Goal: Task Accomplishment & Management: Use online tool/utility

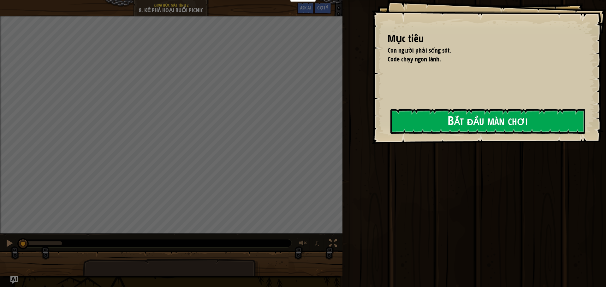
drag, startPoint x: 405, startPoint y: 130, endPoint x: 404, endPoint y: 127, distance: 3.3
click at [406, 130] on button "Bắt đầu màn chơi" at bounding box center [487, 121] width 195 height 25
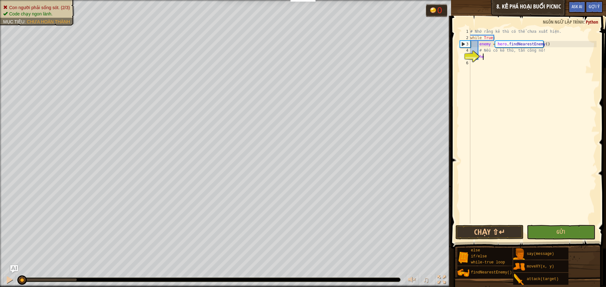
scroll to position [3, 1]
type textarea "h"
type textarea "if Truw:"
type textarea "if True:"
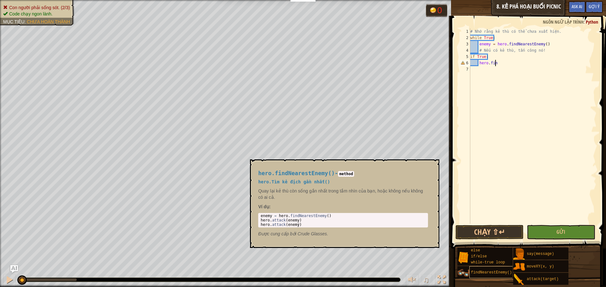
type textarea "hero.fin"
click at [484, 275] on div "findNearestEnemy()" at bounding box center [499, 273] width 61 height 12
type textarea "enemy = hero.findNearestEnemy()"
drag, startPoint x: 332, startPoint y: 218, endPoint x: 277, endPoint y: 216, distance: 54.9
click at [277, 216] on div "enemy = hero . findNearestEnemy ( ) hero . attack ( enemy ) hero . attack ( ene…" at bounding box center [342, 225] width 167 height 22
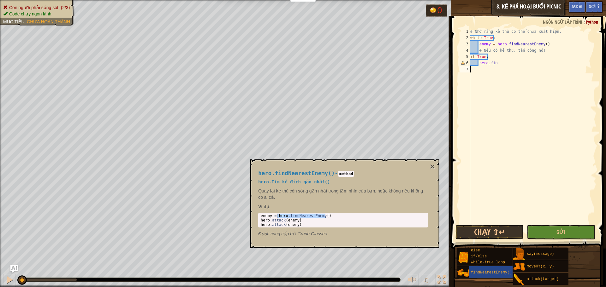
click at [497, 67] on div "# Nhớ rằng kẻ thù có thể chưa xuất hiện. while True : enemy = hero . findNeares…" at bounding box center [532, 132] width 127 height 208
click at [499, 63] on div "# Nhớ rằng kẻ thù có thể chưa xuất hiện. while True : enemy = hero . findNeares…" at bounding box center [532, 132] width 127 height 208
type textarea "h"
paste textarea "hero.findNearestEnemy()"
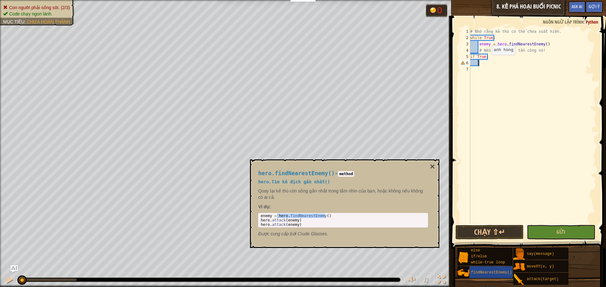
type textarea "hero.findNearestEnemy()"
type textarea "h"
click at [433, 164] on button "×" at bounding box center [432, 166] width 5 height 9
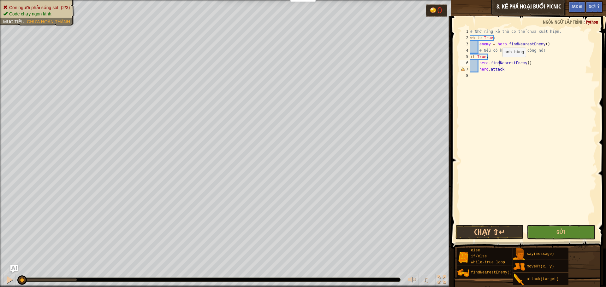
click at [497, 62] on div "# Nhớ rằng kẻ thù có thể chưa xuất hiện. while True : enemy = hero . findNeares…" at bounding box center [532, 132] width 127 height 208
click at [505, 71] on div "# Nhớ rằng kẻ thù có thể chưa xuất hiện. while True : enemy = hero . findNeares…" at bounding box center [532, 132] width 127 height 208
type textarea "hero.attack(enemy)"
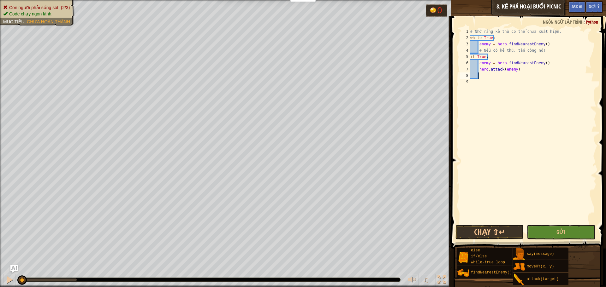
paste textarea "hero.attack(enemy)"
type textarea "hero.attack(enemy)"
click at [498, 223] on div "# Nhớ rằng kẻ thù có thể chưa xuất hiện. while True : enemy = hero . findNeares…" at bounding box center [532, 132] width 127 height 208
drag, startPoint x: 493, startPoint y: 242, endPoint x: 491, endPoint y: 239, distance: 3.9
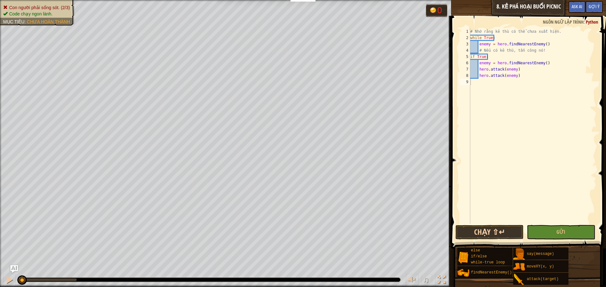
drag, startPoint x: 491, startPoint y: 238, endPoint x: 491, endPoint y: 233, distance: 4.4
click at [491, 237] on button "Chạy ⇧↵" at bounding box center [489, 232] width 68 height 15
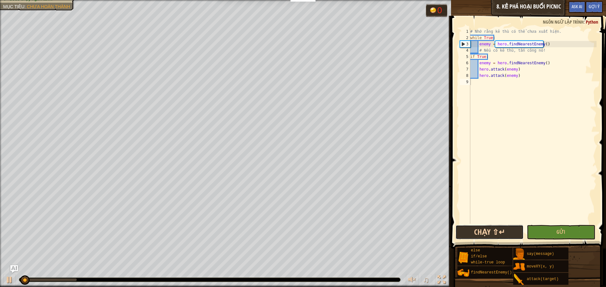
click at [491, 233] on button "Chạy ⇧↵" at bounding box center [489, 232] width 68 height 15
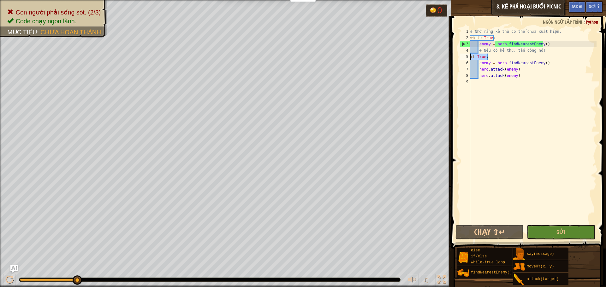
drag, startPoint x: 488, startPoint y: 58, endPoint x: 467, endPoint y: 57, distance: 20.2
click at [467, 57] on div "1 2 3 4 5 6 7 8 9 # Nhớ rằng kẻ thù có thể chưa xuất hiện. while True : enemy =…" at bounding box center [527, 126] width 138 height 196
type textarea "if True:"
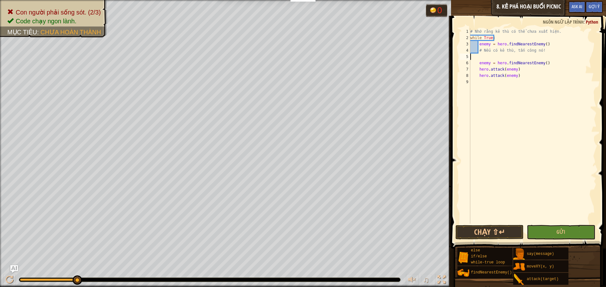
click at [479, 64] on div "# Nhớ rằng kẻ thù có thể chưa xuất hiện. while True : enemy = hero . findNeares…" at bounding box center [532, 132] width 127 height 208
click at [517, 72] on div "# Nhớ rằng kẻ thù có thể chưa xuất hiện. while True : enemy = hero . findNeares…" at bounding box center [532, 132] width 127 height 208
type textarea "hero.attack(enemy)"
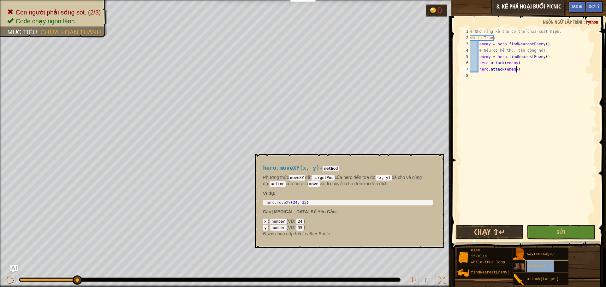
click at [537, 268] on span "moveXY(x, y)" at bounding box center [539, 267] width 27 height 4
click at [266, 0] on body "Bảng điều khiển của tôi Bảng điều khiển giáo viên CodeCombat Bảng Điều Khiển Gi…" at bounding box center [303, 0] width 606 height 0
type textarea "hero.moveXY(24, 35)"
drag, startPoint x: 314, startPoint y: 203, endPoint x: 255, endPoint y: 200, distance: 58.8
click at [255, 200] on div "hero.moveXY(x, y) - method Phương thức moveXY đặt targetPos của hero đến tọa độ…" at bounding box center [349, 201] width 189 height 94
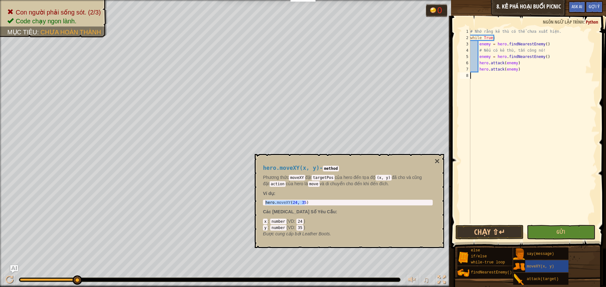
click at [517, 73] on div "# Nhớ rằng kẻ thù có thể chưa xuất hiện. while True : enemy = hero . findNeares…" at bounding box center [532, 132] width 127 height 208
paste textarea "hero.moveXY(24, 35)"
type textarea "hero.moveXY(24, 35)"
click at [486, 230] on button "Chạy ⇧↵" at bounding box center [489, 232] width 68 height 15
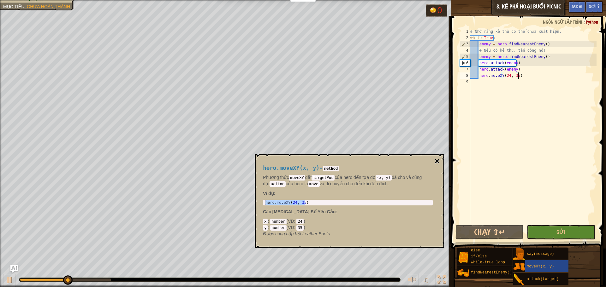
click at [439, 162] on button "×" at bounding box center [436, 161] width 5 height 9
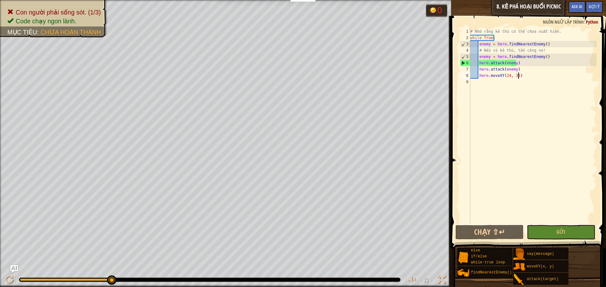
click at [503, 240] on span at bounding box center [529, 123] width 160 height 252
click at [501, 229] on button "Chạy ⇧↵" at bounding box center [489, 232] width 68 height 15
click at [479, 232] on button "Chạy ⇧↵" at bounding box center [489, 232] width 68 height 15
click at [488, 232] on button "Chạy ⇧↵" at bounding box center [489, 232] width 68 height 15
click at [500, 231] on button "Chạy ⇧↵" at bounding box center [489, 232] width 68 height 15
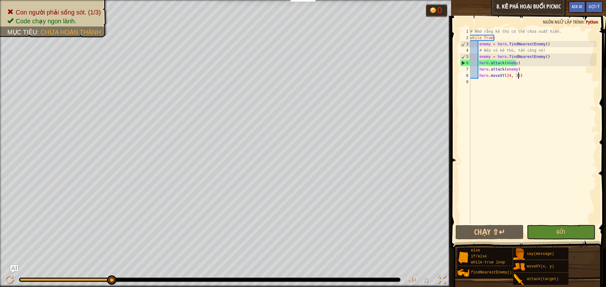
click at [486, 83] on div "# Nhớ rằng kẻ thù có thể chưa xuất hiện. while True : enemy = hero . findNeares…" at bounding box center [532, 132] width 127 height 208
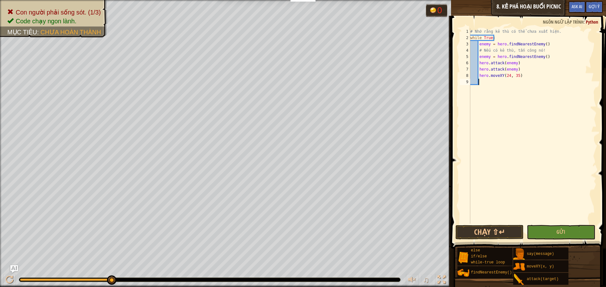
paste textarea "hero.moveXY(24, 35)"
click at [518, 84] on div "# Nhớ rằng kẻ thù có thể chưa xuất hiện. while True : enemy = hero . findNeares…" at bounding box center [534, 132] width 126 height 208
click at [515, 85] on div "# Nhớ rằng kẻ thù có thể chưa xuất hiện. while True : enemy = hero . findNeares…" at bounding box center [534, 132] width 126 height 208
type textarea "hero.moveXY(24, 60)"
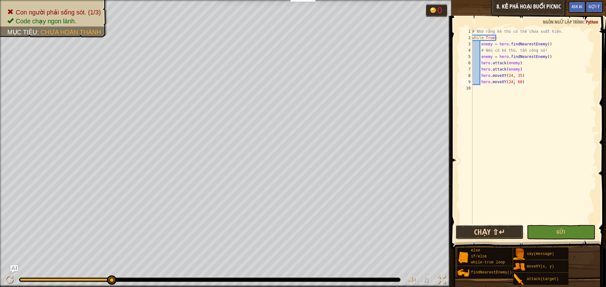
click at [502, 231] on button "Chạy ⇧↵" at bounding box center [489, 232] width 68 height 15
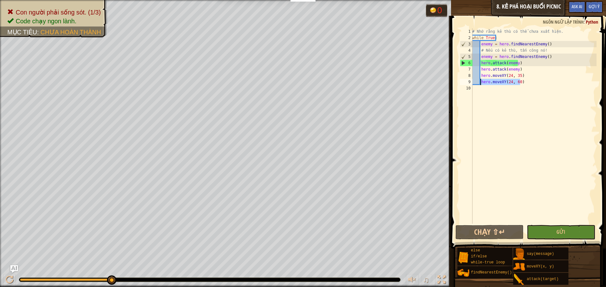
drag, startPoint x: 523, startPoint y: 81, endPoint x: 480, endPoint y: 80, distance: 42.9
click at [480, 80] on div "# Nhớ rằng kẻ thù có thể chưa xuất hiện. while True : enemy = hero . findNeares…" at bounding box center [534, 132] width 126 height 208
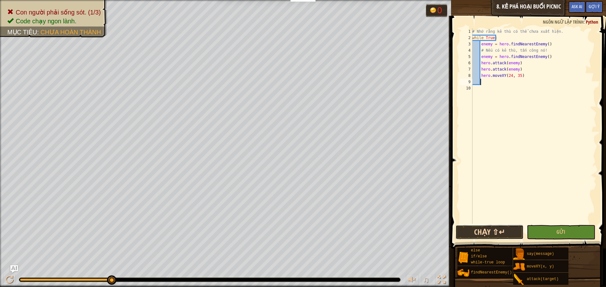
click at [493, 237] on button "Chạy ⇧↵" at bounding box center [489, 232] width 68 height 15
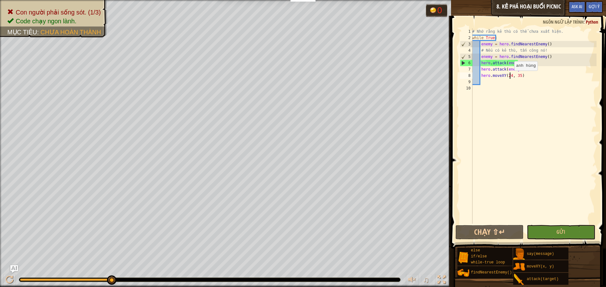
click at [510, 77] on div "# Nhớ rằng kẻ thù có thể chưa xuất hiện. while True : enemy = hero . findNeares…" at bounding box center [534, 132] width 126 height 208
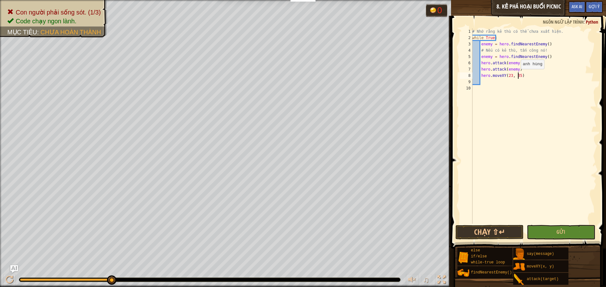
click at [517, 75] on div "# Nhớ rằng kẻ thù có thể chưa xuất hiện. while True : enemy = hero . findNeares…" at bounding box center [534, 132] width 126 height 208
click at [511, 76] on div "# Nhớ rằng kẻ thù có thể chưa xuất hiện. while True : enemy = hero . findNeares…" at bounding box center [534, 132] width 126 height 208
click at [493, 229] on button "Chạy ⇧↵" at bounding box center [489, 232] width 68 height 15
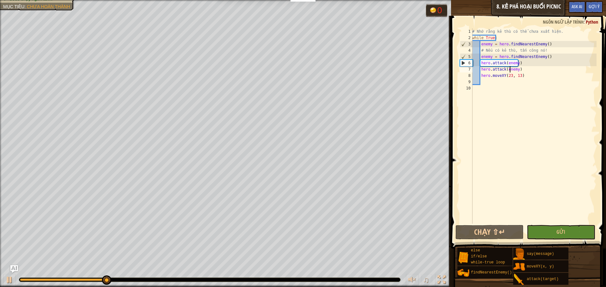
click at [509, 72] on div "# Nhớ rằng kẻ thù có thể chưa xuất hiện. while True : enemy = hero . findNeares…" at bounding box center [534, 132] width 126 height 208
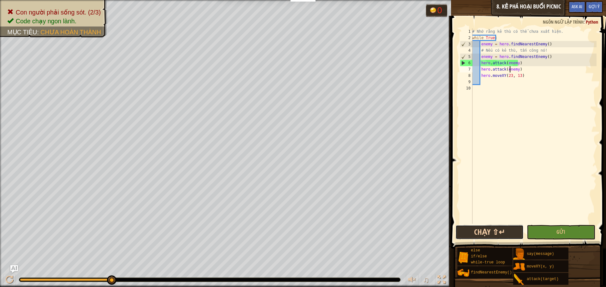
click at [506, 231] on button "Chạy ⇧↵" at bounding box center [489, 232] width 68 height 15
click at [509, 76] on div "# Nhớ rằng kẻ thù có thể chưa xuất hiện. while True : enemy = hero . findNeares…" at bounding box center [534, 132] width 126 height 208
type textarea "hero.moveXY(23, 13)"
drag, startPoint x: 523, startPoint y: 75, endPoint x: 481, endPoint y: 78, distance: 41.4
click at [481, 78] on div "# Nhớ rằng kẻ thù có thể chưa xuất hiện. while True : enemy = hero . findNeares…" at bounding box center [534, 132] width 126 height 208
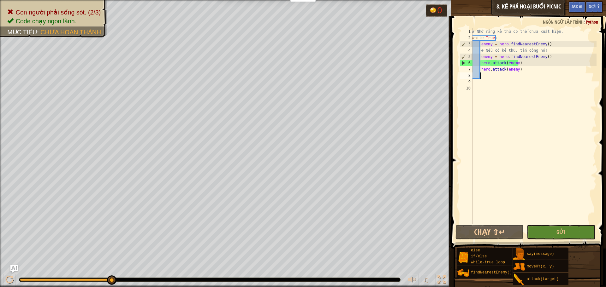
scroll to position [3, 0]
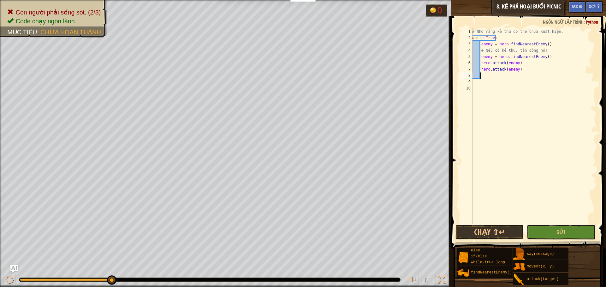
paste textarea "hero.moveXY(24, 35)"
type textarea "hero.moveXY(24, 35)"
click at [490, 86] on div "# Nhớ rằng kẻ thù có thể chưa xuất hiện. while True : enemy = hero . findNeares…" at bounding box center [534, 132] width 126 height 208
click at [486, 81] on div "# Nhớ rằng kẻ thù có thể chưa xuất hiện. while True : enemy = hero . findNeares…" at bounding box center [534, 132] width 126 height 208
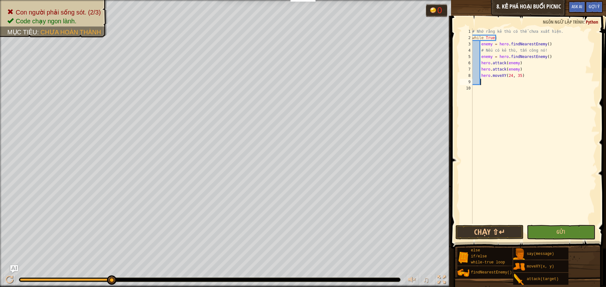
paste textarea "hero.moveXY(24, 35)"
click at [510, 83] on div "# Nhớ rằng kẻ thù có thể chưa xuất hiện. while True : enemy = hero . findNeares…" at bounding box center [534, 132] width 126 height 208
click at [517, 82] on div "# Nhớ rằng kẻ thù có thể chưa xuất hiện. while True : enemy = hero . findNeares…" at bounding box center [534, 132] width 126 height 208
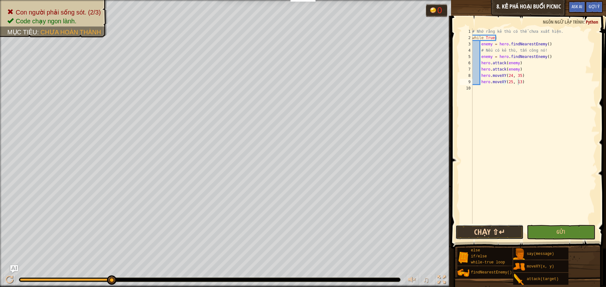
click at [478, 238] on button "Chạy ⇧↵" at bounding box center [489, 232] width 68 height 15
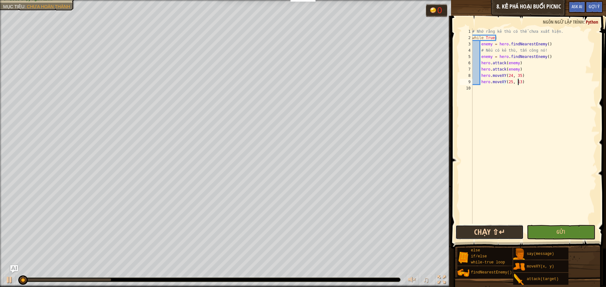
click at [478, 233] on button "Chạy ⇧↵" at bounding box center [489, 232] width 68 height 15
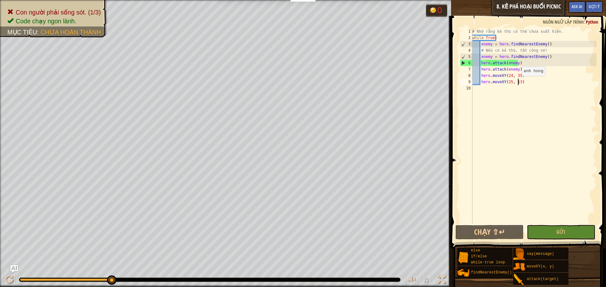
scroll to position [3, 3]
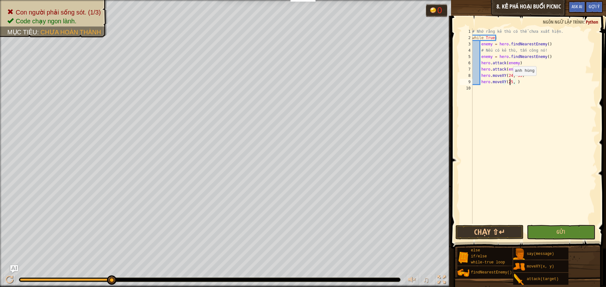
click at [509, 82] on div "# Nhớ rằng kẻ thù có thể chưa xuất hiện. while True : enemy = hero . findNeares…" at bounding box center [534, 132] width 126 height 208
click at [512, 83] on div "# Nhớ rằng kẻ thù có thể chưa xuất hiện. while True : enemy = hero . findNeares…" at bounding box center [534, 132] width 126 height 208
type textarea "hero.moveXY(24, 10 )"
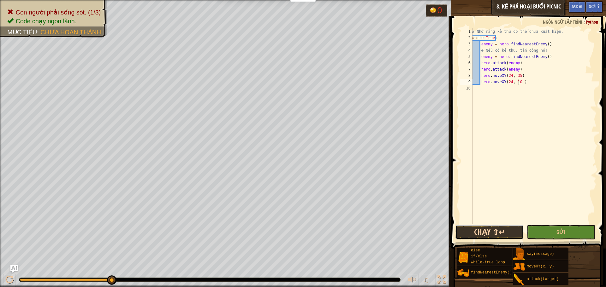
click at [496, 231] on button "Chạy ⇧↵" at bounding box center [489, 232] width 68 height 15
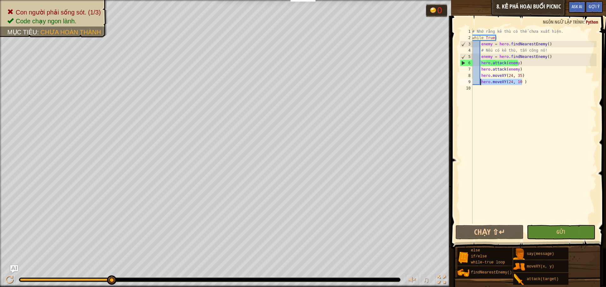
drag, startPoint x: 528, startPoint y: 83, endPoint x: 480, endPoint y: 82, distance: 48.0
click at [480, 82] on div "# Nhớ rằng kẻ thù có thể chưa xuất hiện. while True : enemy = hero . findNeares…" at bounding box center [534, 132] width 126 height 208
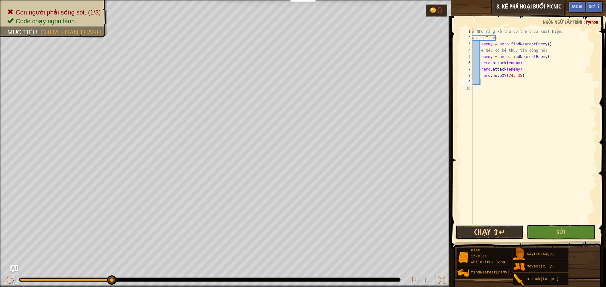
click at [494, 230] on button "Chạy ⇧↵" at bounding box center [489, 232] width 68 height 15
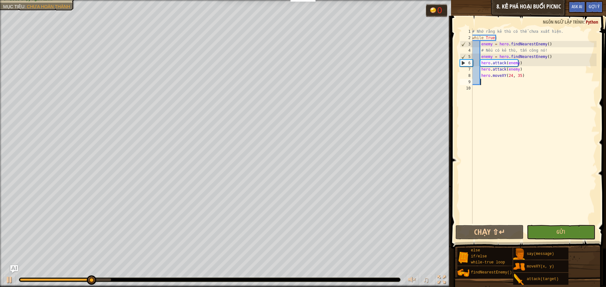
scroll to position [3, 0]
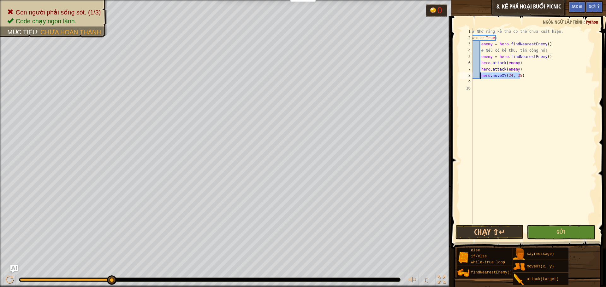
drag, startPoint x: 520, startPoint y: 76, endPoint x: 480, endPoint y: 76, distance: 40.7
click at [480, 76] on div "# Nhớ rằng kẻ thù có thể chưa xuất hiện. while True : enemy = hero . findNeares…" at bounding box center [534, 132] width 126 height 208
type textarea "hero.moveXY(24, 35)"
click at [491, 234] on button "Chạy ⇧↵" at bounding box center [489, 232] width 68 height 15
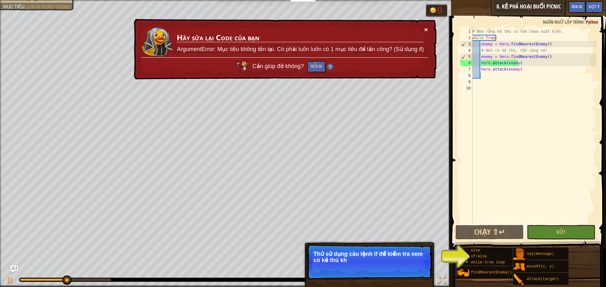
click at [424, 30] on button "×" at bounding box center [426, 29] width 4 height 7
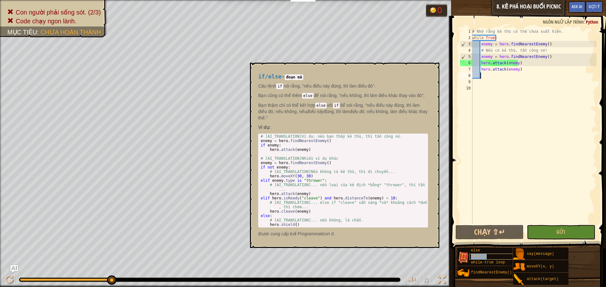
click at [479, 255] on span "if/else" at bounding box center [479, 257] width 16 height 4
type textarea "hero.cleave(enemy)"
drag, startPoint x: 300, startPoint y: 211, endPoint x: 268, endPoint y: 212, distance: 31.6
click at [268, 212] on div "# [AI_TRANSLATION]Ví dụ: nếu bạn thấy kẻ thù, thì tấn công nó. enemy = hero . f…" at bounding box center [342, 185] width 167 height 102
type textarea "enemy = hero.findNearestEnemy()"
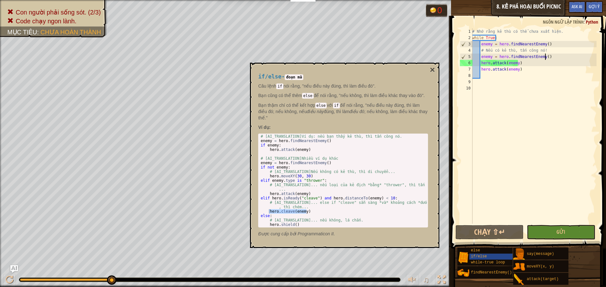
click at [545, 59] on div "# Nhớ rằng kẻ thù có thể chưa xuất hiện. while True : enemy = hero . findNeares…" at bounding box center [534, 132] width 126 height 208
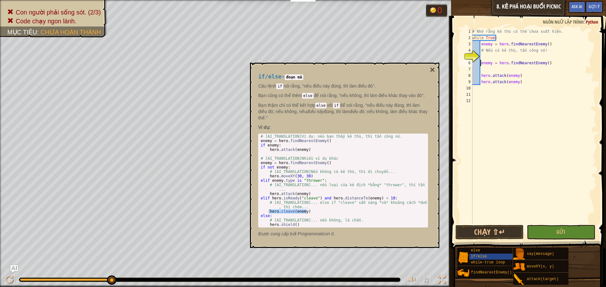
click at [481, 74] on div "# Nhớ rằng kẻ thù có thể chưa xuất hiện. while True : enemy = hero . findNeares…" at bounding box center [534, 132] width 126 height 208
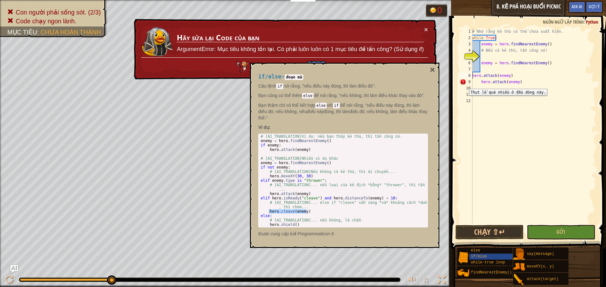
type textarea "hero.attack(enemy)"
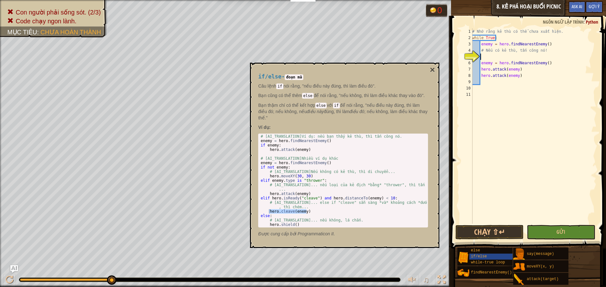
click at [488, 59] on div "# Nhớ rằng kẻ thù có thể chưa xuất hiện. while True : enemy = hero . findNeares…" at bounding box center [534, 132] width 126 height 208
paste textarea "hero.moveXY(24, 35)"
type textarea "hero.moveXY(24, 35)"
click at [501, 234] on button "Chạy ⇧↵" at bounding box center [489, 232] width 68 height 15
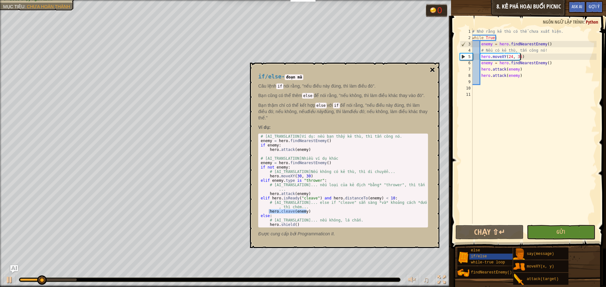
click at [432, 67] on button "×" at bounding box center [432, 70] width 5 height 9
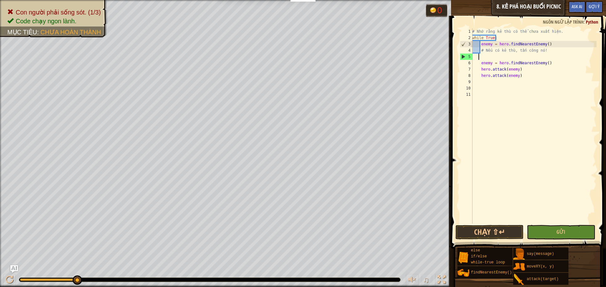
drag, startPoint x: 521, startPoint y: 56, endPoint x: 478, endPoint y: 56, distance: 43.2
click at [478, 56] on div "# Nhớ rằng kẻ thù có thể chưa xuất hiện. while True : enemy = hero . findNeares…" at bounding box center [534, 132] width 126 height 208
click at [479, 63] on div "# Nhớ rằng kẻ thù có thể chưa xuất hiện. while True : enemy = hero . findNeares…" at bounding box center [534, 132] width 126 height 208
type textarea "enemy = hero.findNearestEnemy()"
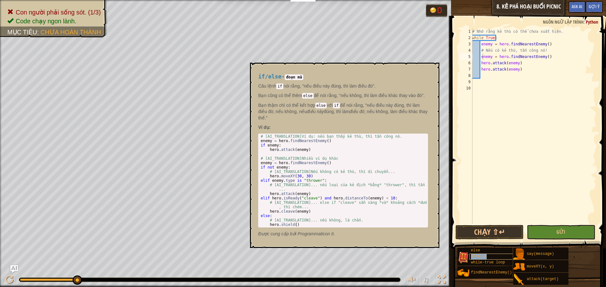
click at [481, 255] on span "if/else" at bounding box center [479, 257] width 16 height 4
type textarea "hero.cleave(enemy)"
drag, startPoint x: 309, startPoint y: 214, endPoint x: 268, endPoint y: 213, distance: 40.7
click at [268, 213] on div "# [AI_TRANSLATION]Ví dụ: nếu bạn thấy kẻ thù, thì tấn công nó. enemy = hero . f…" at bounding box center [342, 185] width 167 height 102
click at [480, 56] on div "# Nhớ rằng kẻ thù có thể chưa xuất hiện. while True : enemy = hero . findNeares…" at bounding box center [534, 132] width 126 height 208
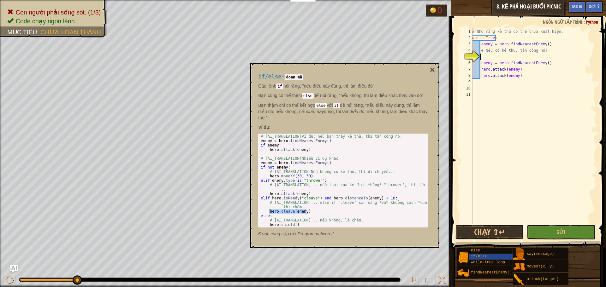
paste textarea "hero.cleave(enemy)"
type textarea "hero.cleave(enemy)"
click at [501, 236] on button "Chạy ⇧↵" at bounding box center [489, 232] width 68 height 15
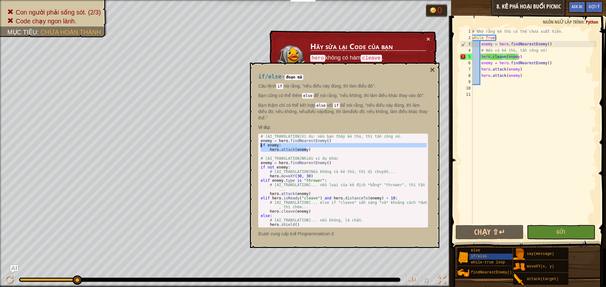
drag, startPoint x: 308, startPoint y: 151, endPoint x: 258, endPoint y: 145, distance: 50.8
click at [258, 145] on div "hero.attack(enemy) 1 2 3 4 5 6 7 8 9 10 11 12 13 14 15 [PHONE_NUMBER] [AI_TRANS…" at bounding box center [343, 181] width 170 height 94
type textarea "if enemy: hero.attack(enemy)"
drag, startPoint x: 521, startPoint y: 55, endPoint x: 480, endPoint y: 55, distance: 40.7
click at [480, 55] on div "# Nhớ rằng kẻ thù có thể chưa xuất hiện. while True : enemy = hero . findNeares…" at bounding box center [534, 132] width 126 height 208
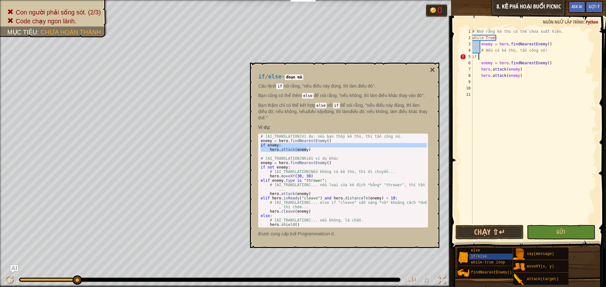
type textarea "i"
type textarea "# Nếu có kẻ thù, tấn công nó!"
click at [356, 153] on div "# [AI_TRANSLATION]Ví dụ: nếu bạn thấy kẻ thù, thì tấn công nó. enemy = hero . f…" at bounding box center [342, 185] width 167 height 102
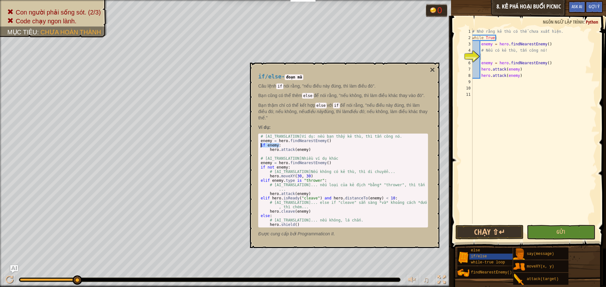
drag, startPoint x: 282, startPoint y: 146, endPoint x: 260, endPoint y: 147, distance: 22.4
click at [260, 147] on div "# [AI_TRANSLATION]Ví dụ: nếu bạn thấy kẻ thù, thì tấn công nó. enemy = hero . f…" at bounding box center [342, 185] width 167 height 102
type textarea "if enemy:"
click at [484, 58] on div "# Nhớ rằng kẻ thù có thể chưa xuất hiện. while True : enemy = hero . findNeares…" at bounding box center [534, 132] width 126 height 208
paste textarea "if enemy:"
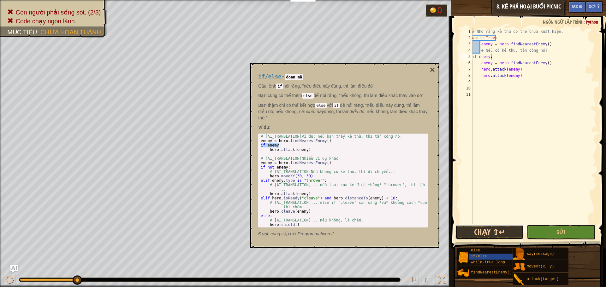
click at [504, 232] on button "Chạy ⇧↵" at bounding box center [489, 232] width 68 height 15
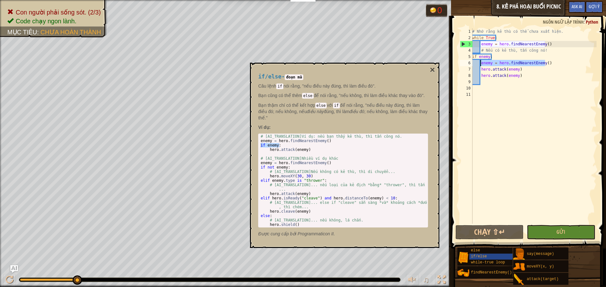
drag, startPoint x: 549, startPoint y: 62, endPoint x: 481, endPoint y: 62, distance: 67.5
click at [481, 62] on div "# Nhớ rằng kẻ thù có thể chưa xuất hiện. while True : enemy = hero . findNeares…" at bounding box center [534, 132] width 126 height 208
type textarea "enemy = hero.findNearestEnemy()"
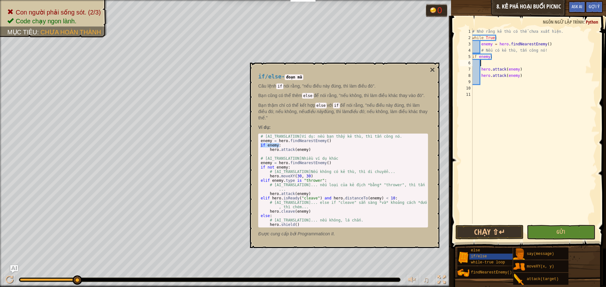
click at [480, 70] on div "# Nhớ rằng kẻ thù có thể chưa xuất hiện. while True : enemy = hero . findNeares…" at bounding box center [534, 132] width 126 height 208
click at [506, 237] on button "Chạy ⇧↵" at bounding box center [489, 232] width 68 height 15
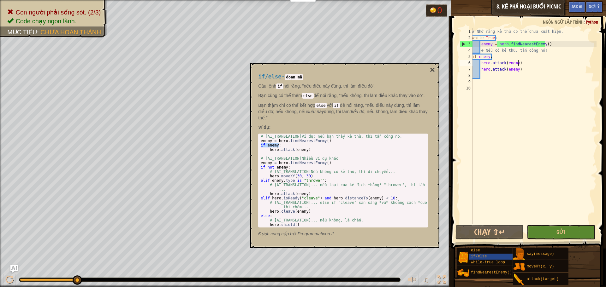
click at [518, 61] on div "# Nhớ rằng kẻ thù có thể chưa xuất hiện. while True : enemy = hero . findNeares…" at bounding box center [534, 132] width 126 height 208
click at [480, 64] on div "# Nhớ rằng kẻ thù có thể chưa xuất hiện. while True : enemy = hero . findNeares…" at bounding box center [534, 132] width 126 height 208
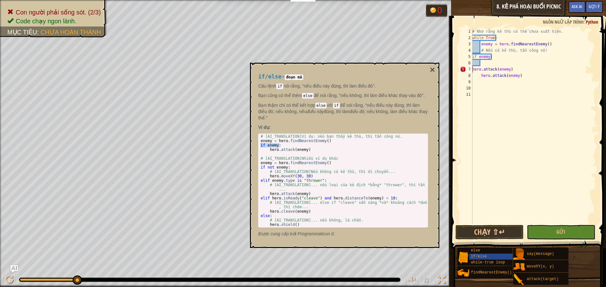
type textarea "hero.attack(enemy)"
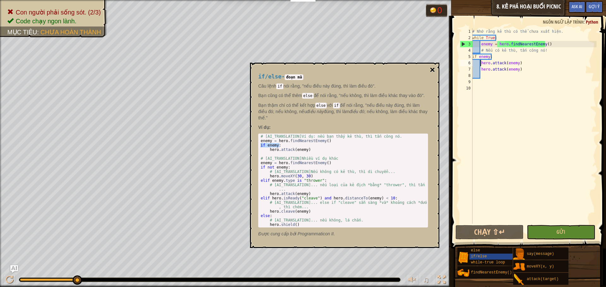
click at [433, 69] on button "×" at bounding box center [432, 70] width 5 height 9
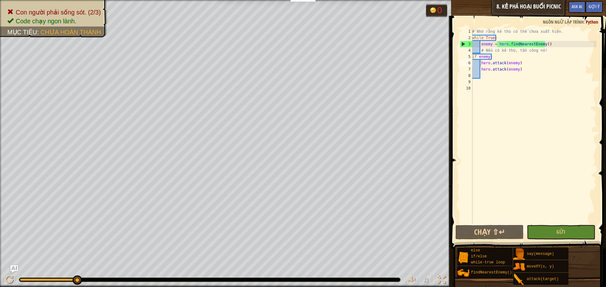
click at [481, 75] on div "# Nhớ rằng kẻ thù có thể chưa xuất hiện. while True : enemy = hero . findNeares…" at bounding box center [534, 132] width 126 height 208
click at [485, 231] on button "Chạy ⇧↵" at bounding box center [489, 232] width 68 height 15
drag, startPoint x: 519, startPoint y: 70, endPoint x: 481, endPoint y: 69, distance: 37.9
click at [481, 69] on div "# Nhớ rằng kẻ thù có thể chưa xuất hiện. while True : enemy = hero . findNeares…" at bounding box center [534, 132] width 126 height 208
type textarea "hero.attack(enemy)"
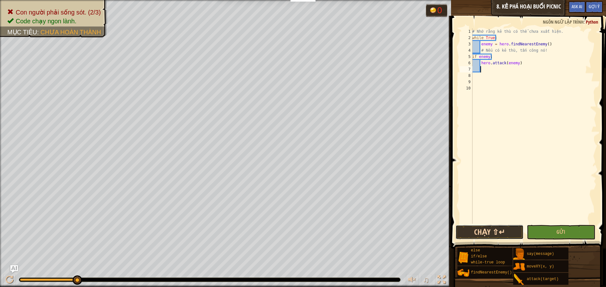
click at [490, 234] on button "Chạy ⇧↵" at bounding box center [489, 232] width 68 height 15
click at [499, 232] on button "Chạy ⇧↵" at bounding box center [489, 232] width 68 height 15
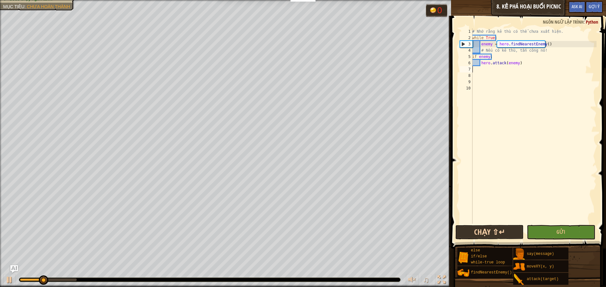
type textarea "hero.attack(enemy)"
click at [499, 232] on button "Chạy ⇧↵" at bounding box center [489, 232] width 68 height 15
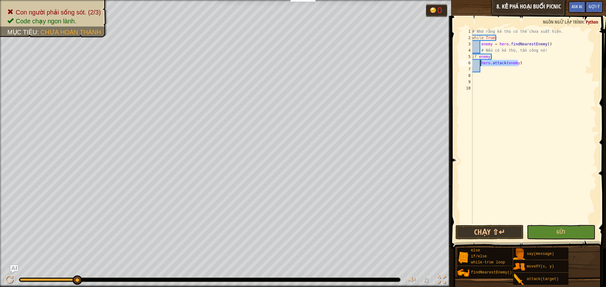
drag, startPoint x: 522, startPoint y: 63, endPoint x: 481, endPoint y: 64, distance: 41.0
click at [481, 64] on div "# Nhớ rằng kẻ thù có thể chưa xuất hiện. while True : enemy = hero . findNeares…" at bounding box center [534, 132] width 126 height 208
type textarea "hero.attack(enemy)"
click at [483, 70] on div "# Nhớ rằng kẻ thù có thể chưa xuất hiện. while True : enemy = hero . findNeares…" at bounding box center [534, 132] width 126 height 208
paste textarea "hero.attack(enemy)"
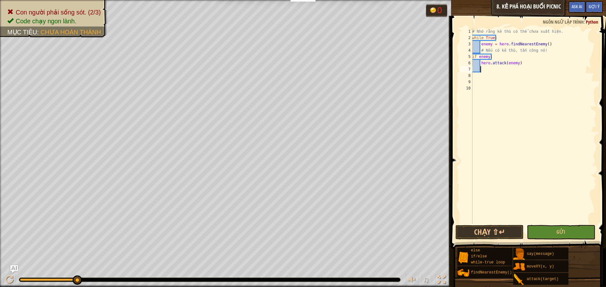
type textarea "hero.attack(enemy)"
click at [478, 78] on div "# Nhớ rằng kẻ thù có thể chưa xuất hiện. while True : enemy = hero . findNeares…" at bounding box center [534, 132] width 126 height 208
click at [480, 62] on div "# Nhớ rằng kẻ thù có thể chưa xuất hiện. while True : enemy = hero . findNeares…" at bounding box center [534, 132] width 126 height 208
drag, startPoint x: 545, startPoint y: 43, endPoint x: 481, endPoint y: 42, distance: 63.7
click at [481, 42] on div "# Nhớ rằng kẻ thù có thể chưa xuất hiện. while True : enemy = hero . findNeares…" at bounding box center [534, 132] width 126 height 208
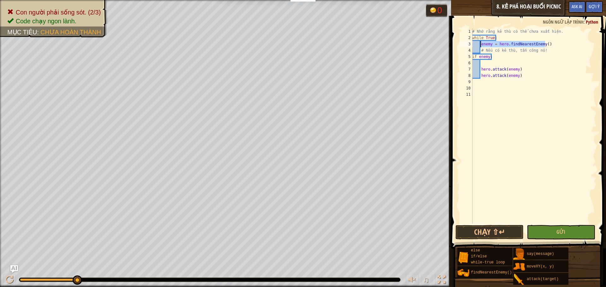
type textarea "enemy = hero.findNearestEnemy()"
click at [485, 64] on div "# Nhớ rằng kẻ thù có thể chưa xuất hiện. while True : enemy = hero . findNeares…" at bounding box center [534, 132] width 126 height 208
paste textarea "enemy = hero.findNearestEnemy()"
click at [502, 232] on button "Chạy ⇧↵" at bounding box center [489, 232] width 68 height 15
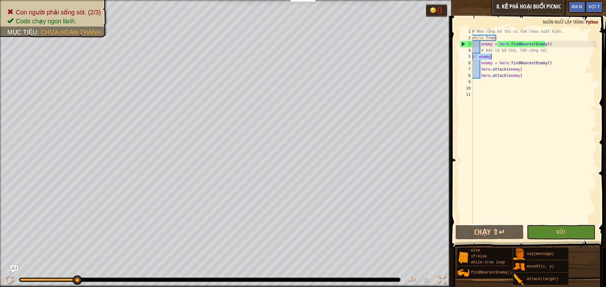
drag, startPoint x: 492, startPoint y: 55, endPoint x: 472, endPoint y: 57, distance: 20.9
click at [472, 57] on div "enemy = hero.findNearestEnemy() 1 2 3 4 5 6 7 8 9 10 11 # Nhớ rằng kẻ thù có th…" at bounding box center [527, 126] width 138 height 196
type textarea "if enemy:"
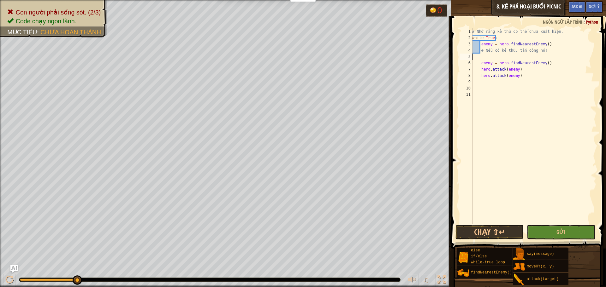
click at [479, 64] on div "# Nhớ rằng kẻ thù có thể chưa xuất hiện. while True : enemy = hero . findNeares…" at bounding box center [534, 132] width 126 height 208
type textarea "enemy = hero.findNearestEnemy()"
click at [485, 231] on button "Chạy ⇧↵" at bounding box center [489, 232] width 68 height 15
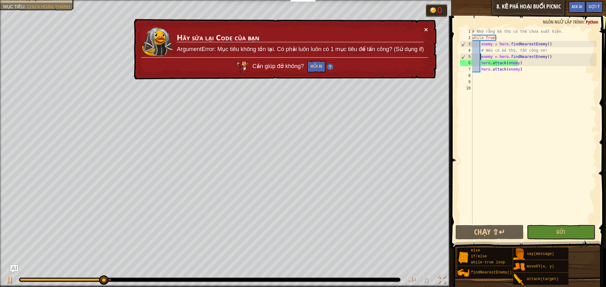
click at [426, 28] on button "×" at bounding box center [426, 29] width 4 height 7
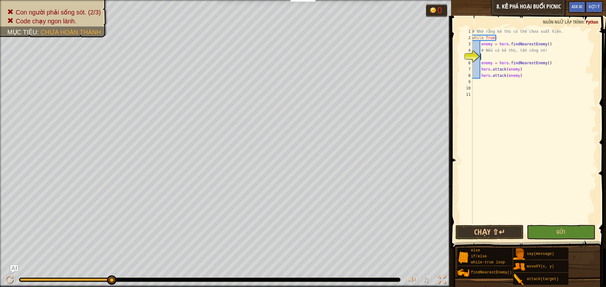
click at [481, 56] on div "# Nhớ rằng kẻ thù có thể chưa xuất hiện. while True : enemy = hero . findNeares…" at bounding box center [534, 132] width 126 height 208
click at [481, 58] on div "# Nhớ rằng kẻ thù có thể chưa xuất hiện. while True : enemy = hero . findNeares…" at bounding box center [534, 132] width 126 height 208
click at [481, 64] on div "# Nhớ rằng kẻ thù có thể chưa xuất hiện. while True : enemy = hero . findNeares…" at bounding box center [534, 132] width 126 height 208
click at [479, 71] on div "# Nhớ rằng kẻ thù có thể chưa xuất hiện. while True : enemy = hero . findNeares…" at bounding box center [534, 132] width 126 height 208
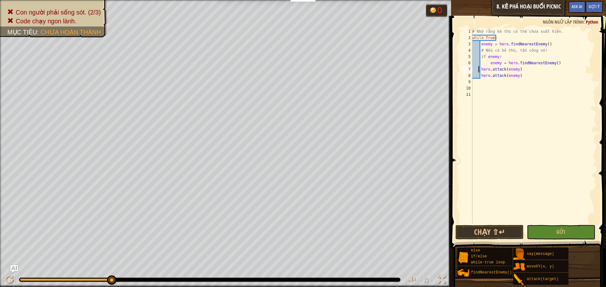
click at [481, 71] on div "# Nhớ rằng kẻ thù có thể chưa xuất hiện. while True : enemy = hero . findNeares…" at bounding box center [534, 132] width 126 height 208
click at [481, 75] on div "# Nhớ rằng kẻ thù có thể chưa xuất hiện. while True : enemy = hero . findNeares…" at bounding box center [534, 132] width 126 height 208
click at [489, 63] on div "# Nhớ rằng kẻ thù có thể chưa xuất hiện. while True : enemy = hero . findNeares…" at bounding box center [534, 132] width 126 height 208
click at [490, 70] on div "# Nhớ rằng kẻ thù có thể chưa xuất hiện. while True : enemy = hero . findNeares…" at bounding box center [534, 132] width 126 height 208
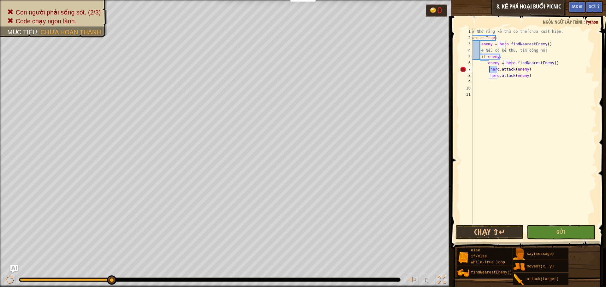
click at [488, 69] on div "# Nhớ rằng kẻ thù có thể chưa xuất hiện. while True : enemy = hero . findNeares…" at bounding box center [534, 126] width 126 height 196
click at [489, 76] on div "# Nhớ rằng kẻ thù có thể chưa xuất hiện. while True : enemy = hero . findNeares…" at bounding box center [534, 132] width 126 height 208
drag, startPoint x: 554, startPoint y: 65, endPoint x: 486, endPoint y: 63, distance: 68.2
click at [486, 63] on div "# Nhớ rằng kẻ thù có thể chưa xuất hiện. while True : enemy = hero . findNeares…" at bounding box center [534, 132] width 126 height 208
type textarea "enemy = hero.findNearestEnemy()"
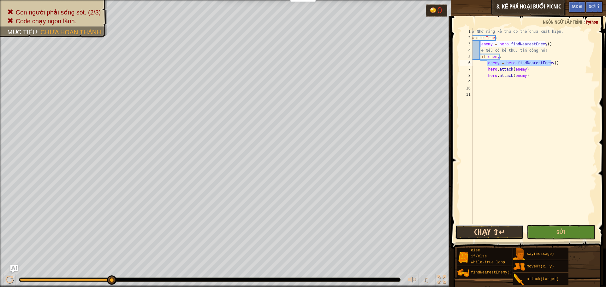
drag, startPoint x: 495, startPoint y: 232, endPoint x: 498, endPoint y: 234, distance: 3.7
click at [498, 234] on button "Chạy ⇧↵" at bounding box center [489, 232] width 68 height 15
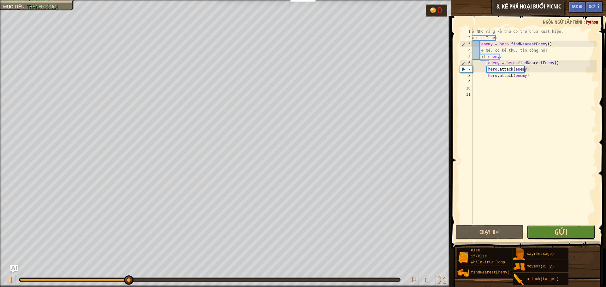
click at [565, 233] on span "Gửi" at bounding box center [560, 232] width 13 height 10
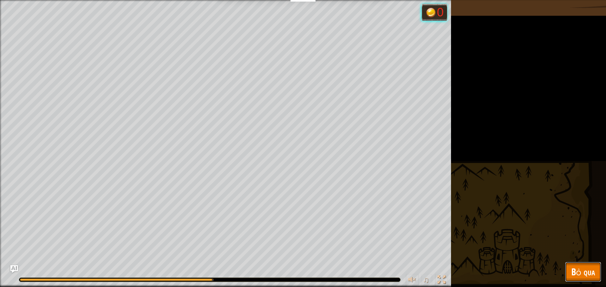
click at [575, 272] on span "Bỏ qua" at bounding box center [583, 272] width 24 height 13
